Goal: Information Seeking & Learning: Learn about a topic

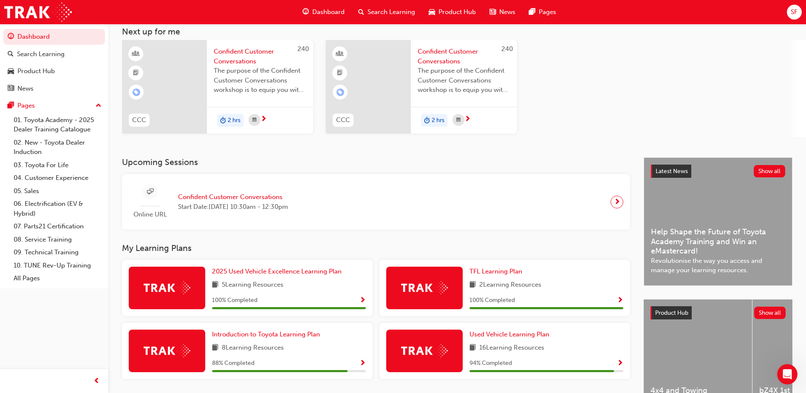
scroll to position [102, 0]
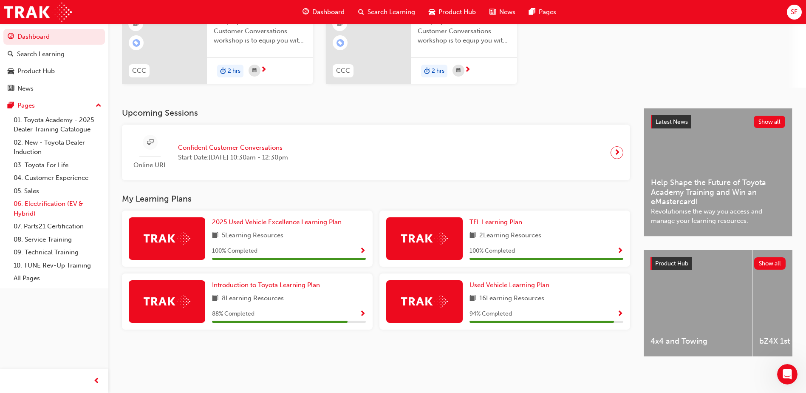
click at [35, 202] on link "06. Electrification (EV & Hybrid)" at bounding box center [57, 208] width 95 height 23
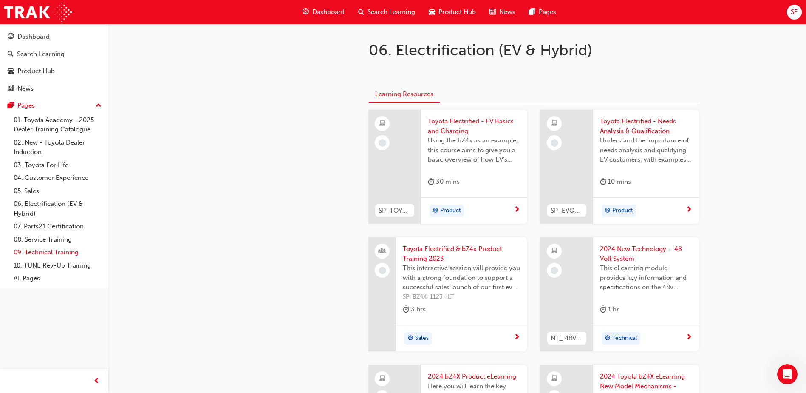
scroll to position [85, 0]
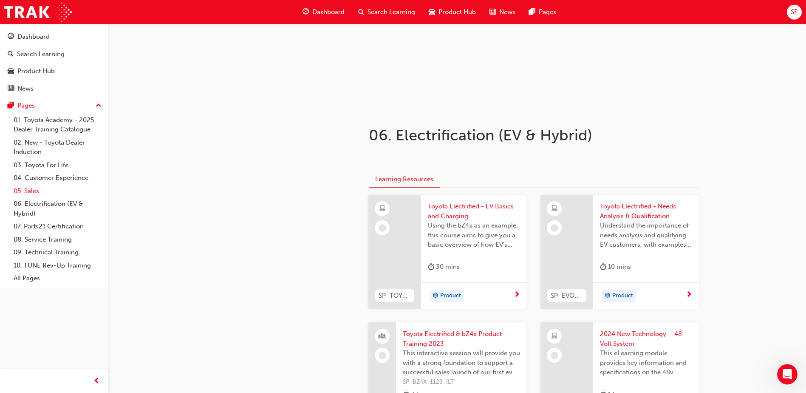
click at [31, 189] on link "05. Sales" at bounding box center [57, 190] width 95 height 13
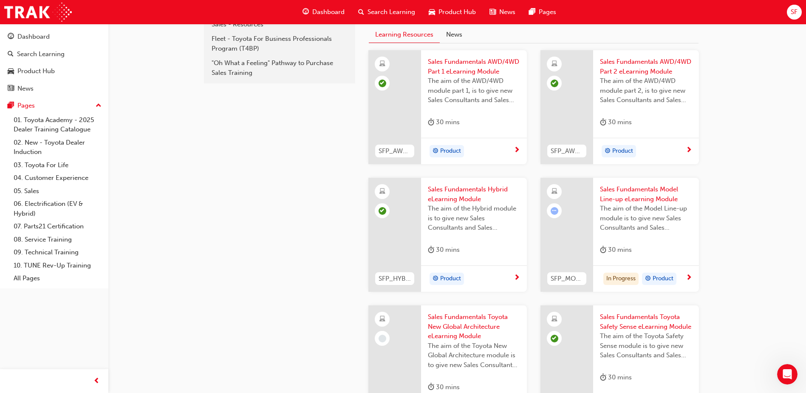
scroll to position [227, 0]
click at [627, 189] on span "Sales Fundamentals Model Line-up eLearning Module" at bounding box center [646, 196] width 92 height 19
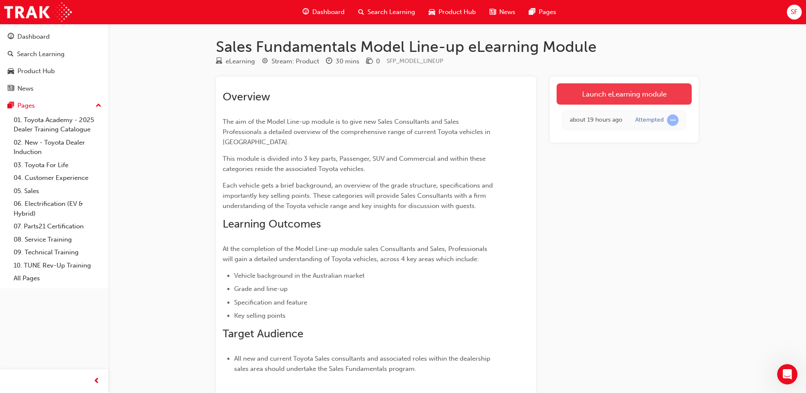
click at [626, 86] on link "Launch eLearning module" at bounding box center [624, 93] width 135 height 21
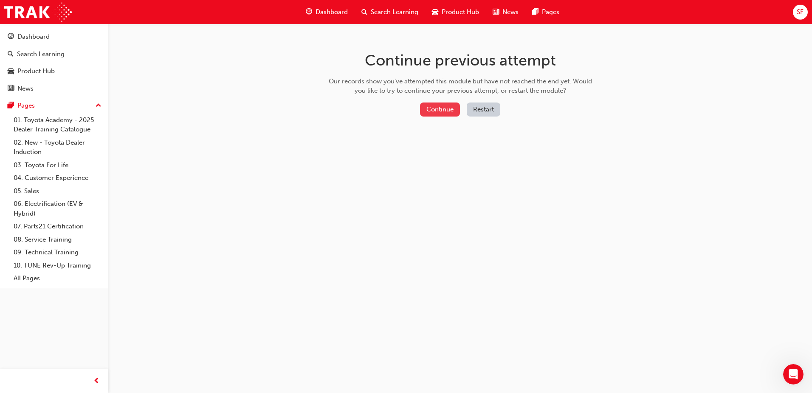
click at [438, 107] on button "Continue" at bounding box center [440, 109] width 40 height 14
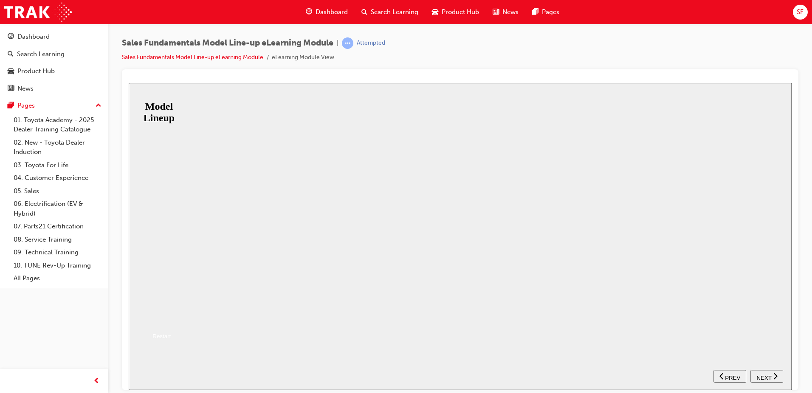
click at [157, 314] on button "Resume" at bounding box center [143, 318] width 28 height 9
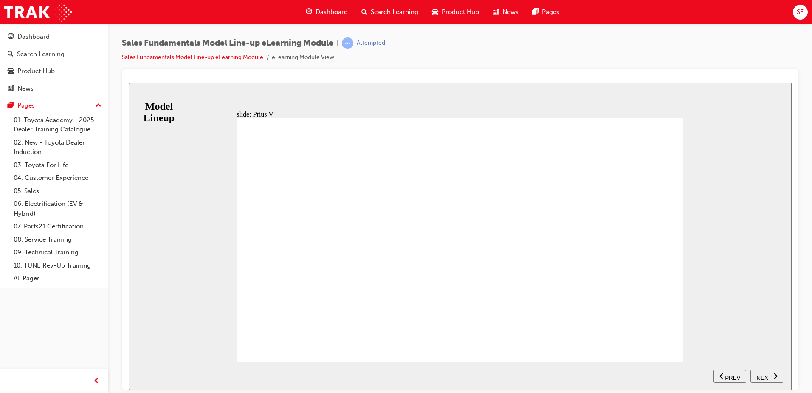
click at [764, 374] on span "NEXT" at bounding box center [764, 377] width 15 height 6
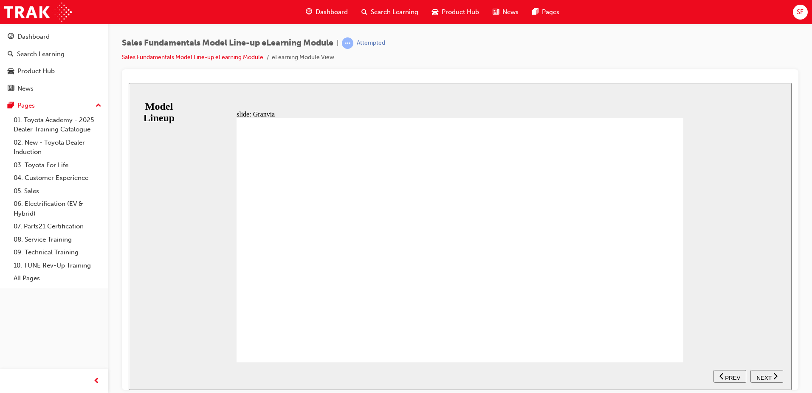
drag, startPoint x: 515, startPoint y: 272, endPoint x: 553, endPoint y: 310, distance: 53.2
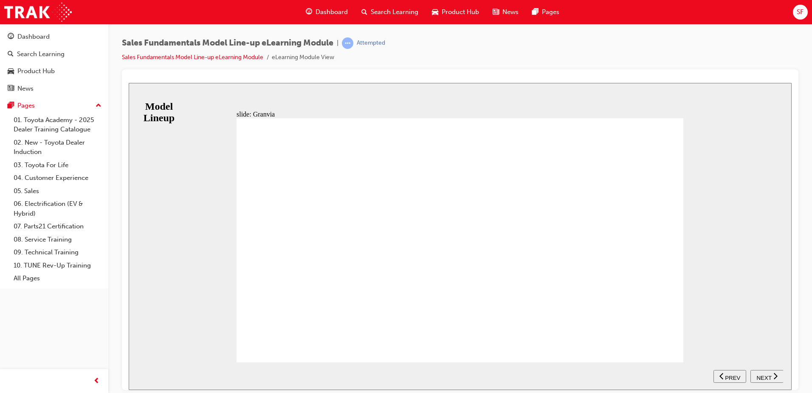
click at [764, 374] on span "NEXT" at bounding box center [764, 377] width 15 height 6
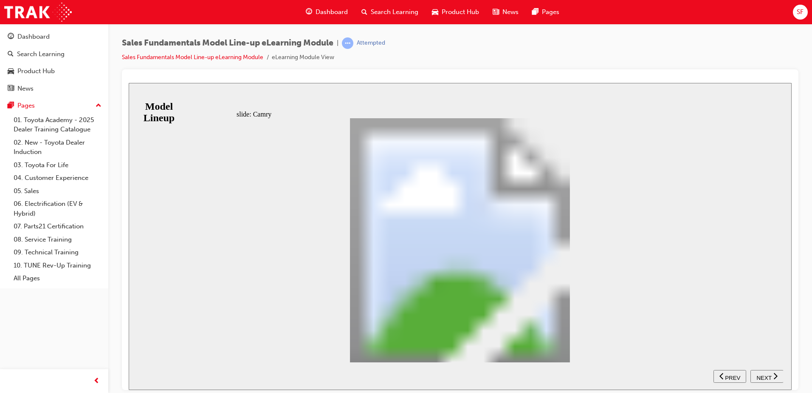
click at [498, 150] on div "RANGE SX SL ASCENT ASCENT SPORT Table with 5 columns and 3 rows Petrol correct …" at bounding box center [460, 244] width 447 height 252
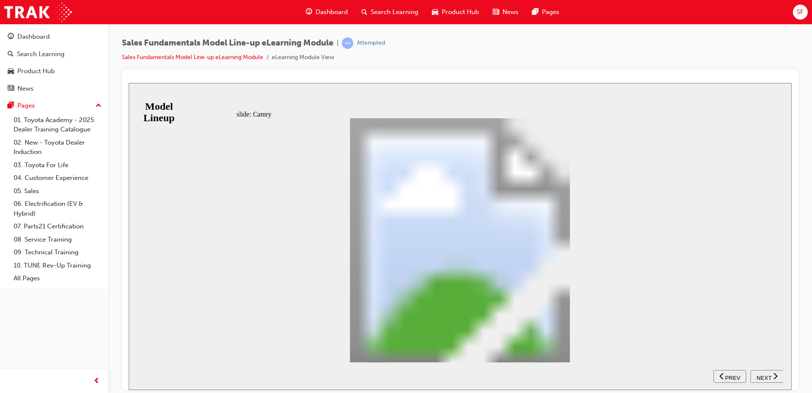
click at [771, 376] on div "NEXT" at bounding box center [767, 375] width 26 height 9
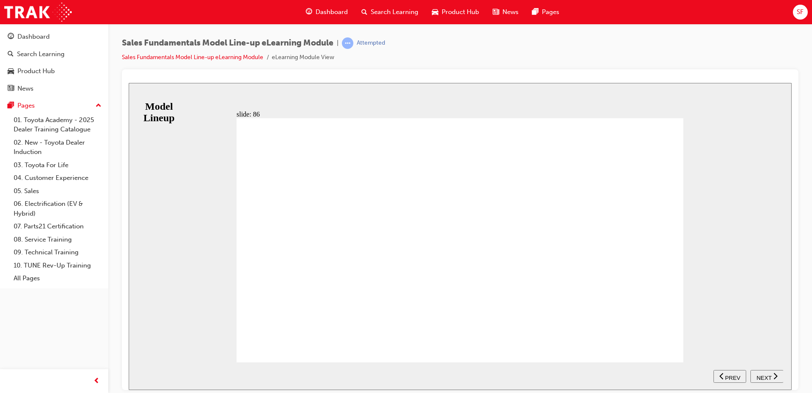
click at [763, 371] on div "NEXT" at bounding box center [767, 375] width 26 height 9
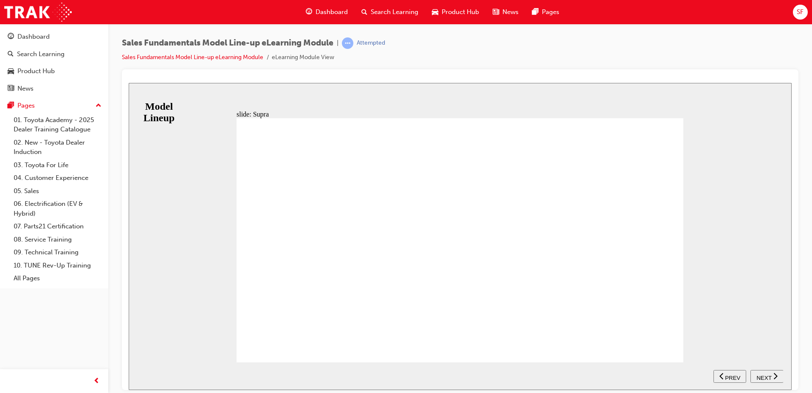
click at [762, 374] on span "NEXT" at bounding box center [764, 377] width 15 height 6
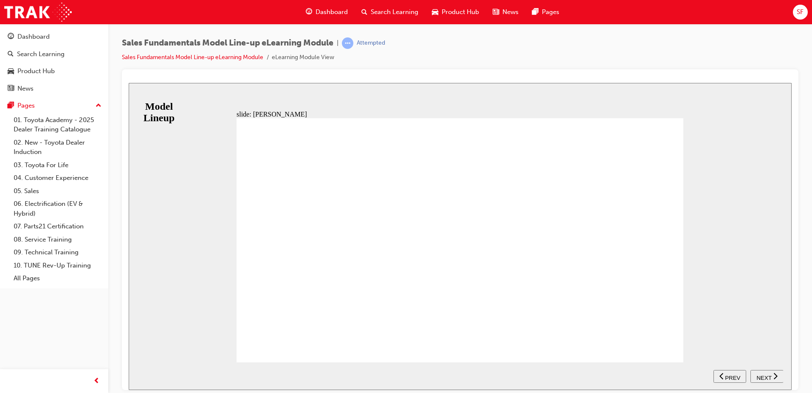
click at [763, 374] on span "NEXT" at bounding box center [764, 377] width 15 height 6
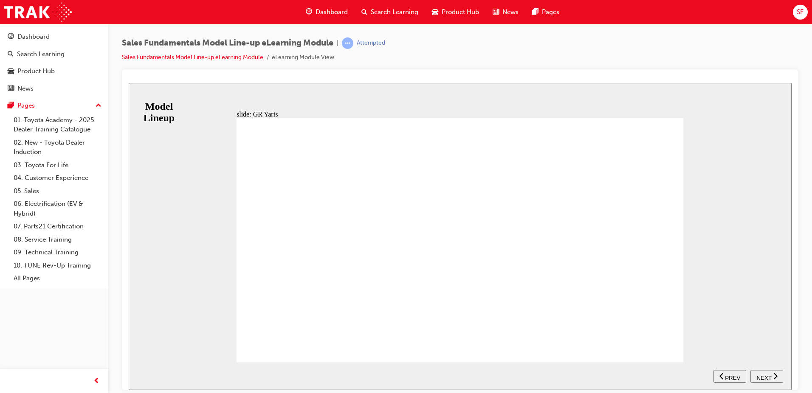
drag, startPoint x: 617, startPoint y: 190, endPoint x: 581, endPoint y: 192, distance: 36.2
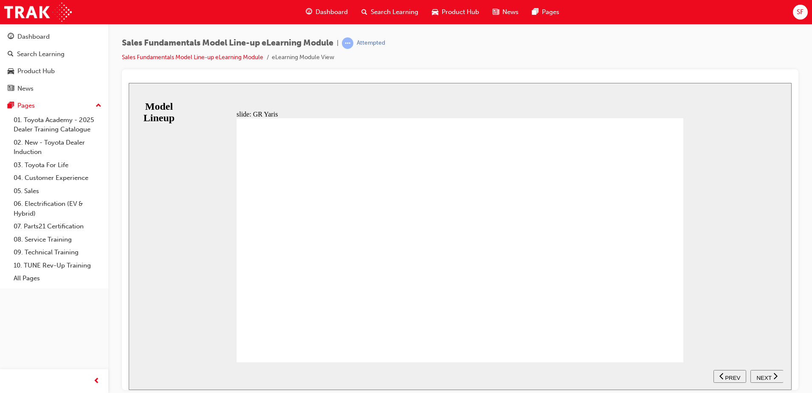
click at [767, 376] on span "NEXT" at bounding box center [764, 377] width 15 height 6
click at [730, 374] on span "PREV" at bounding box center [732, 377] width 15 height 6
click at [765, 374] on span "NEXT" at bounding box center [764, 377] width 15 height 6
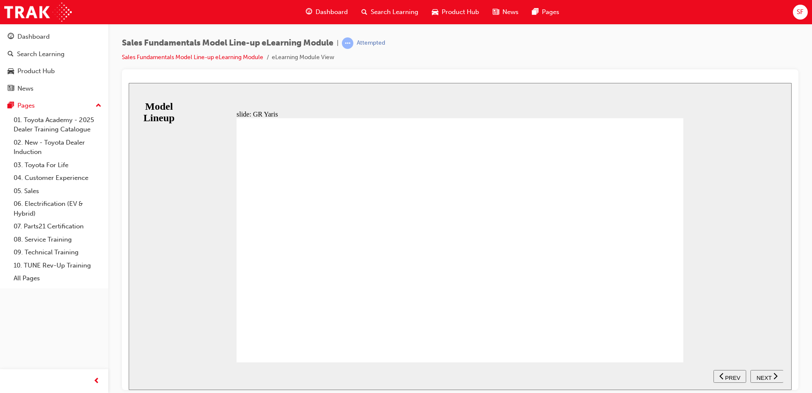
click at [765, 374] on span "NEXT" at bounding box center [764, 377] width 15 height 6
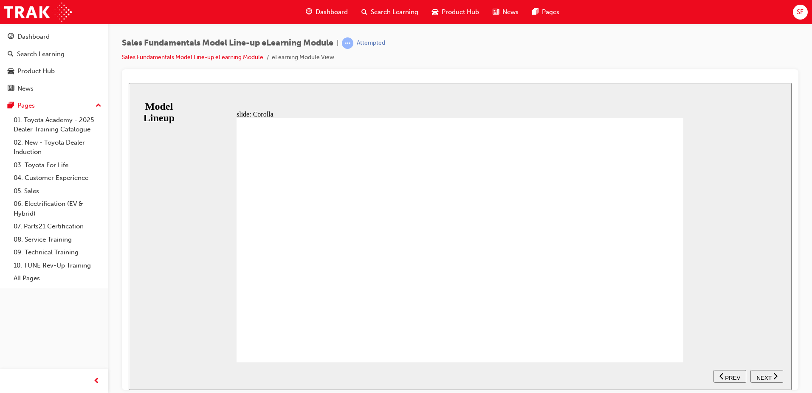
click at [763, 374] on span "NEXT" at bounding box center [764, 377] width 15 height 6
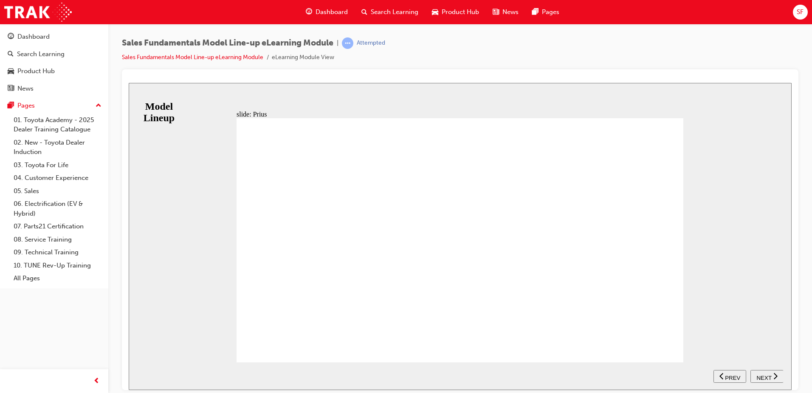
click at [765, 374] on span "NEXT" at bounding box center [764, 377] width 15 height 6
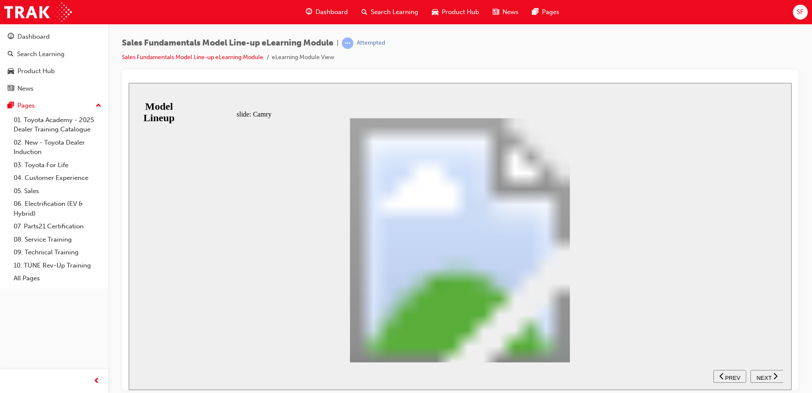
click at [770, 370] on button "NEXT" at bounding box center [767, 375] width 33 height 13
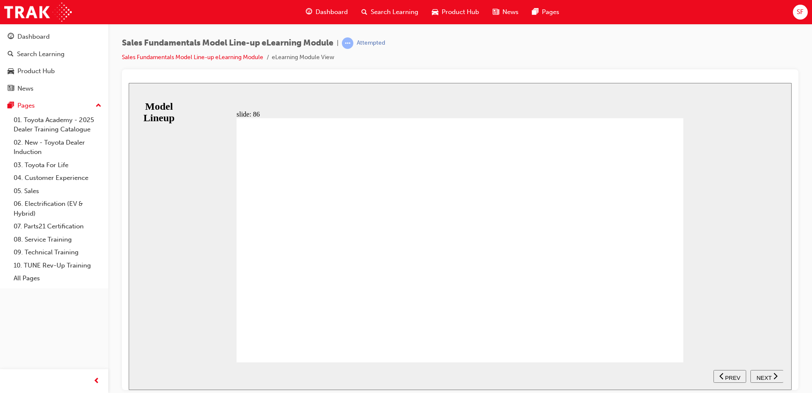
click at [770, 371] on button "NEXT" at bounding box center [767, 375] width 33 height 13
click at [762, 374] on span "NEXT" at bounding box center [764, 377] width 15 height 6
